Goal: Check status: Check status

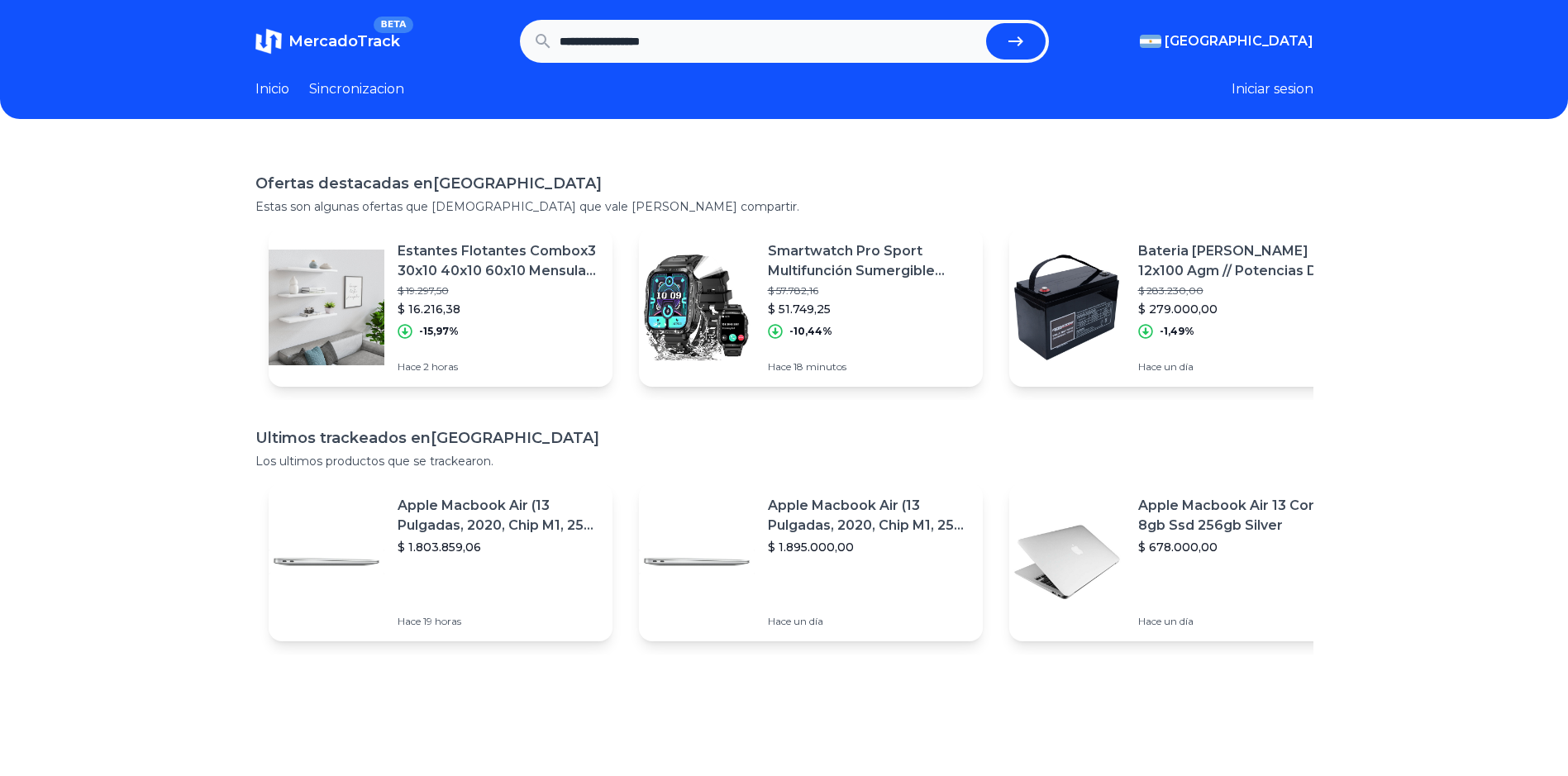
type input "**********"
click at [986, 24] on button "submit" at bounding box center [1016, 41] width 60 height 36
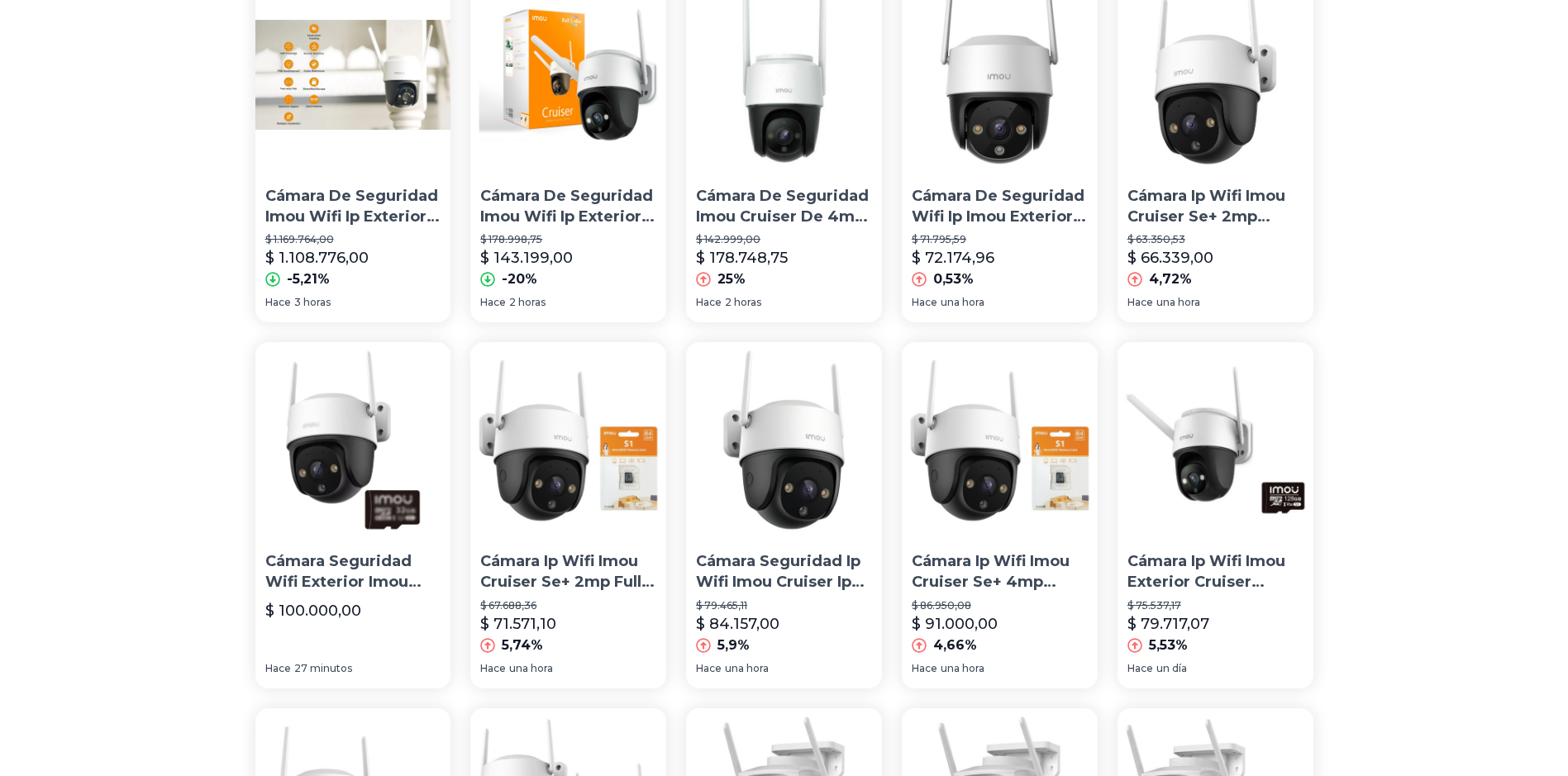
scroll to position [104, 0]
